Goal: Task Accomplishment & Management: Use online tool/utility

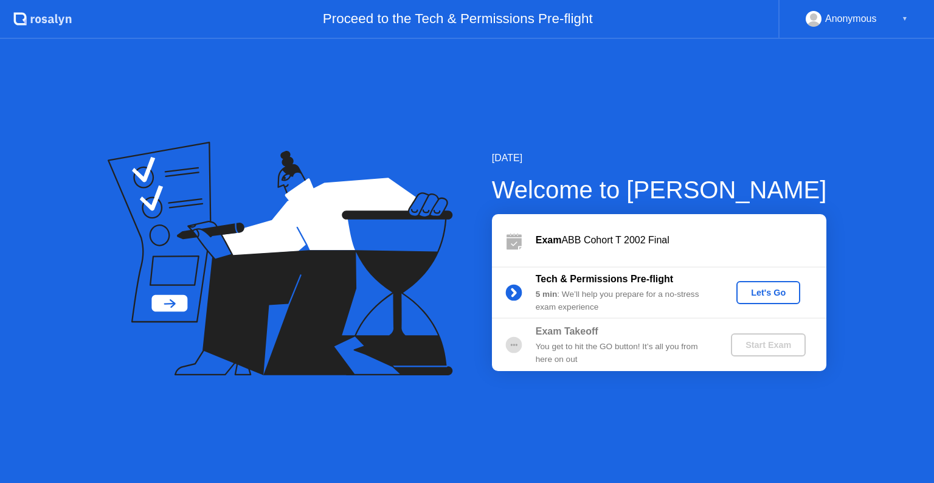
click at [773, 289] on div "Let's Go" at bounding box center [768, 293] width 54 height 10
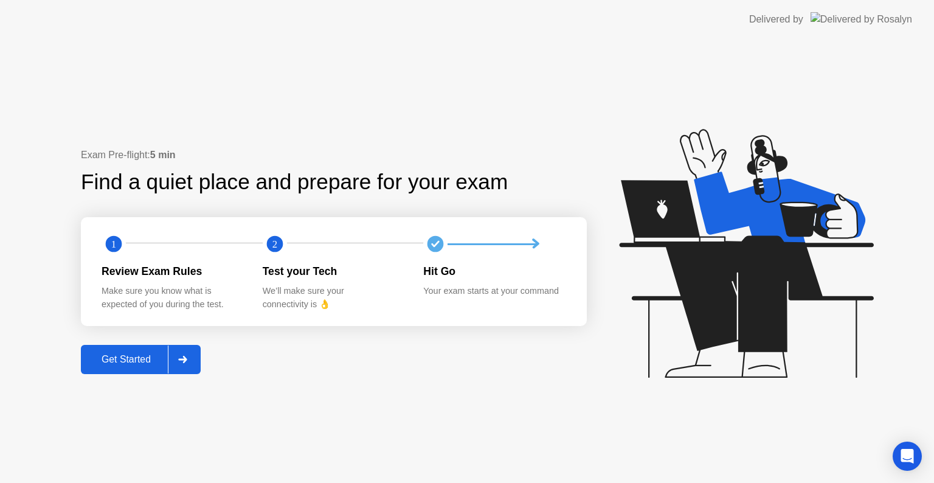
click at [131, 358] on div "Get Started" at bounding box center [125, 359] width 83 height 11
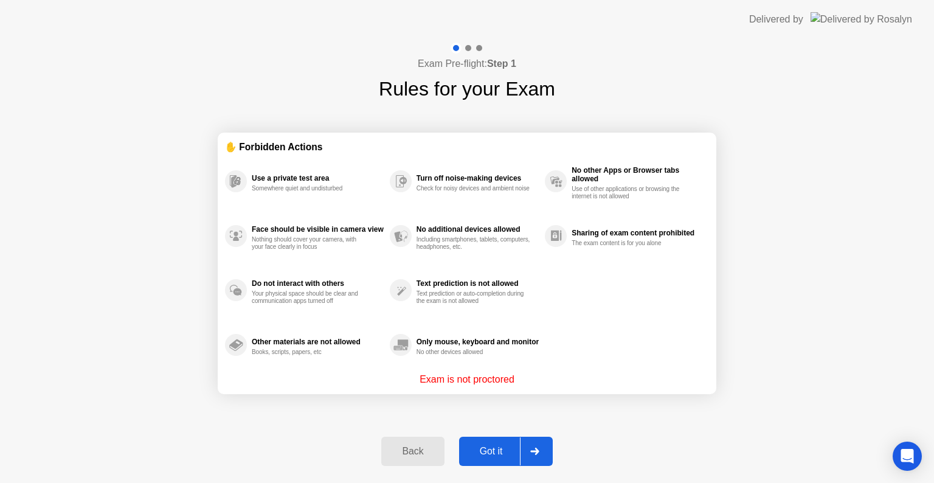
click at [509, 448] on div "Got it" at bounding box center [491, 451] width 57 height 11
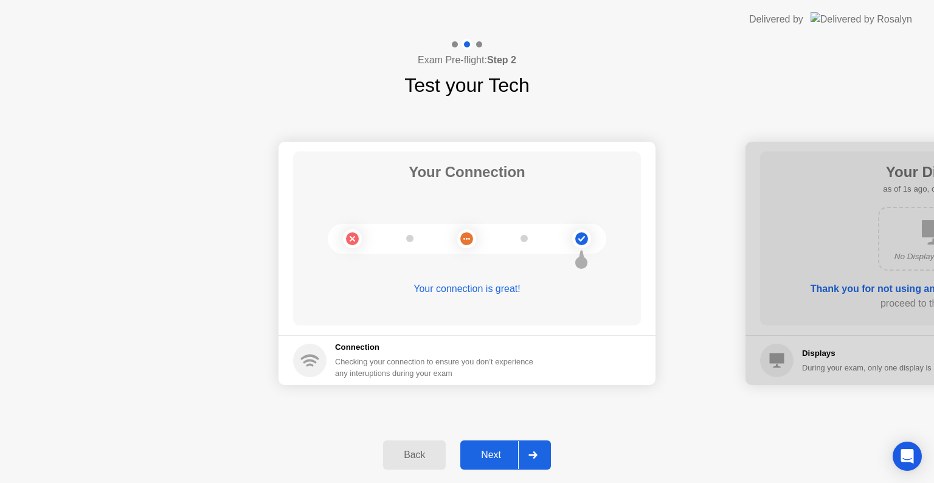
click at [496, 450] on div "Next" at bounding box center [491, 454] width 54 height 11
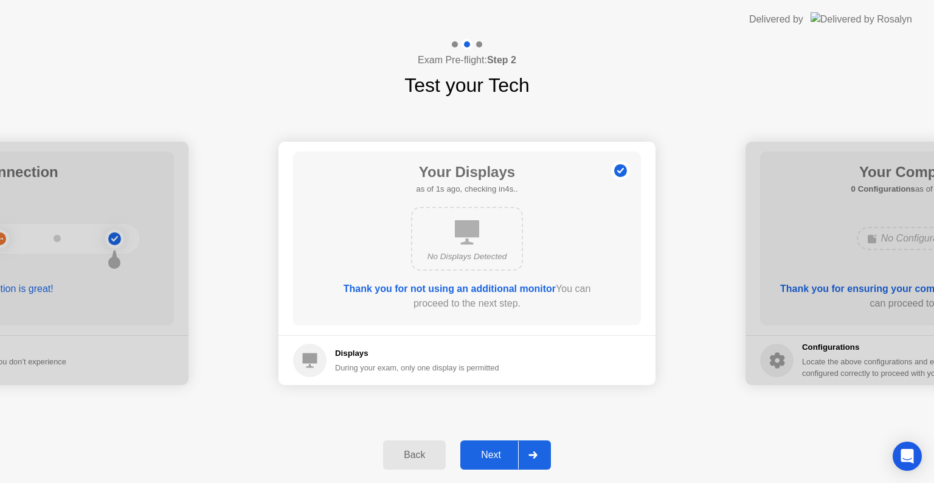
click at [496, 450] on div "Next" at bounding box center [491, 454] width 54 height 11
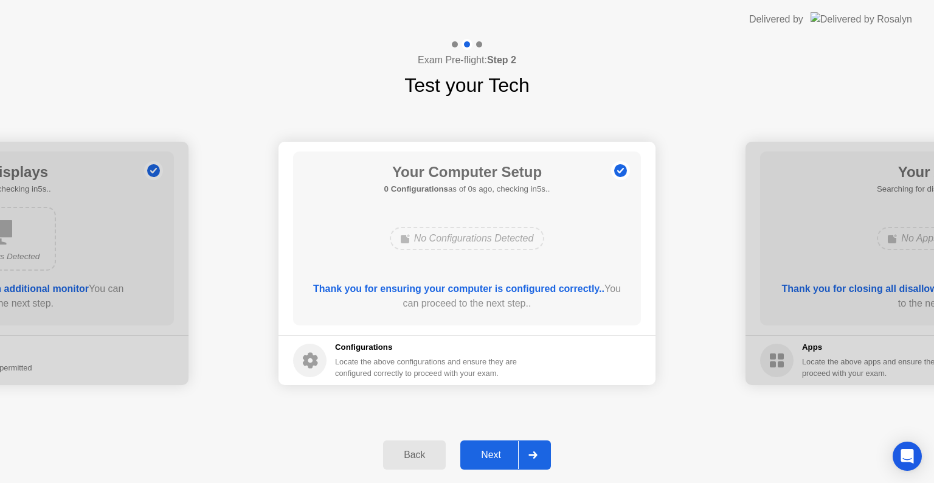
click at [496, 450] on div "Next" at bounding box center [491, 454] width 54 height 11
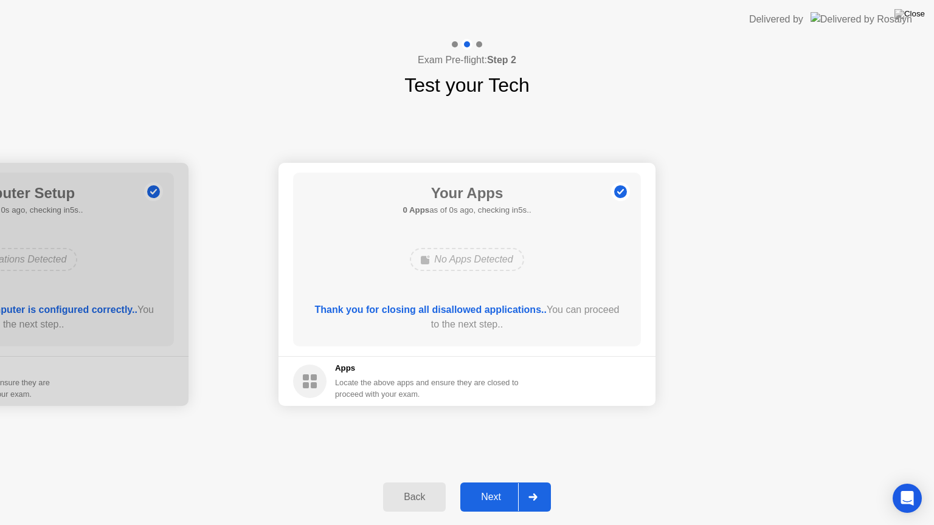
click at [492, 482] on div "Next" at bounding box center [491, 497] width 54 height 11
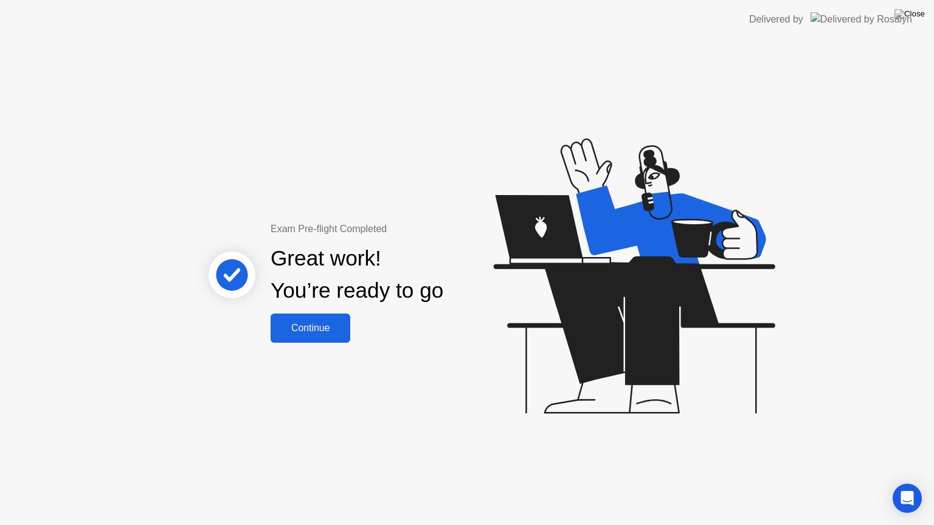
click at [318, 328] on div "Continue" at bounding box center [310, 328] width 72 height 11
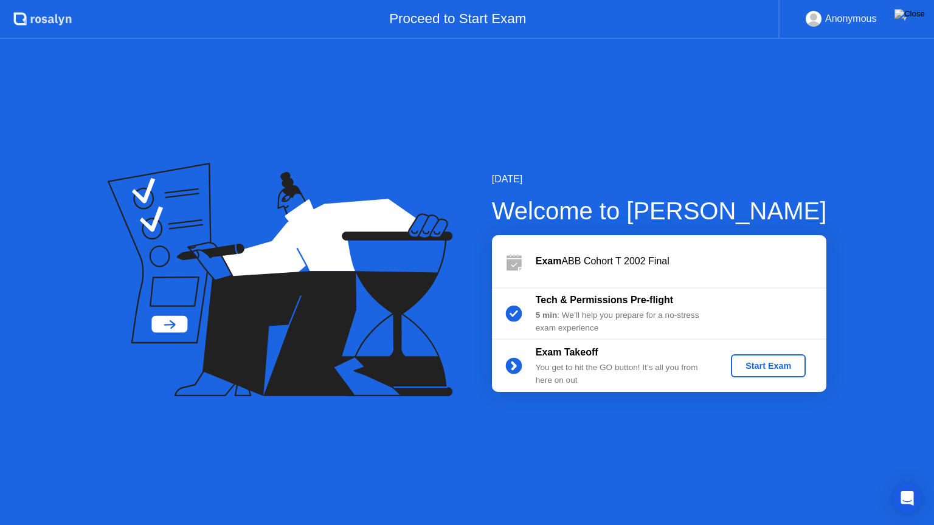
click at [747, 361] on div "Start Exam" at bounding box center [768, 366] width 65 height 10
